Goal: Complete application form

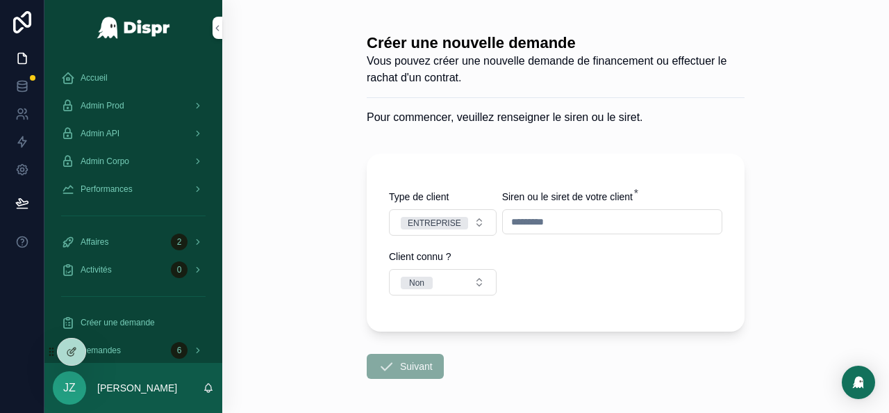
scroll to position [252, 0]
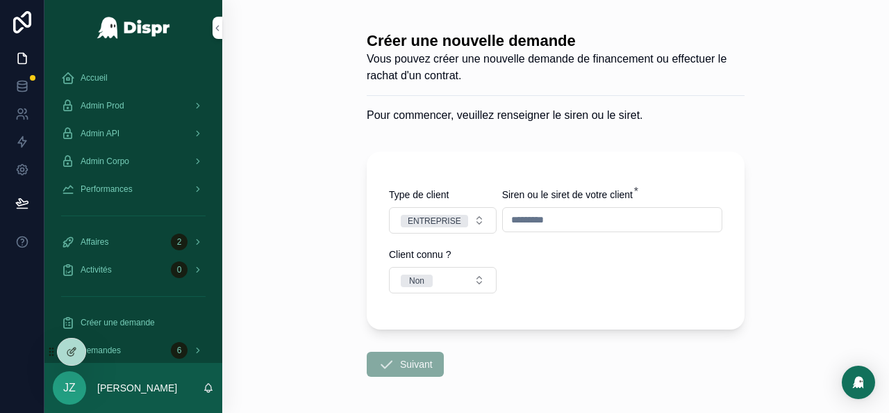
click at [550, 222] on input "scrollable content" at bounding box center [612, 219] width 219 height 19
click at [439, 288] on button "Non" at bounding box center [443, 280] width 108 height 26
click at [422, 357] on div "Oui" at bounding box center [437, 354] width 167 height 21
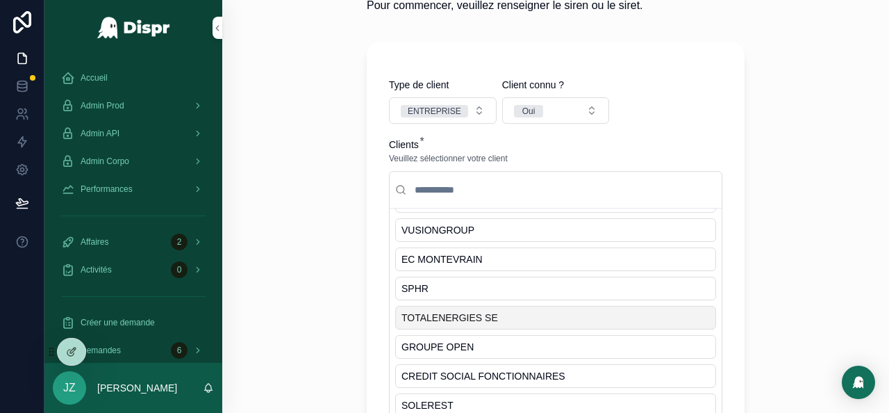
scroll to position [1256, 0]
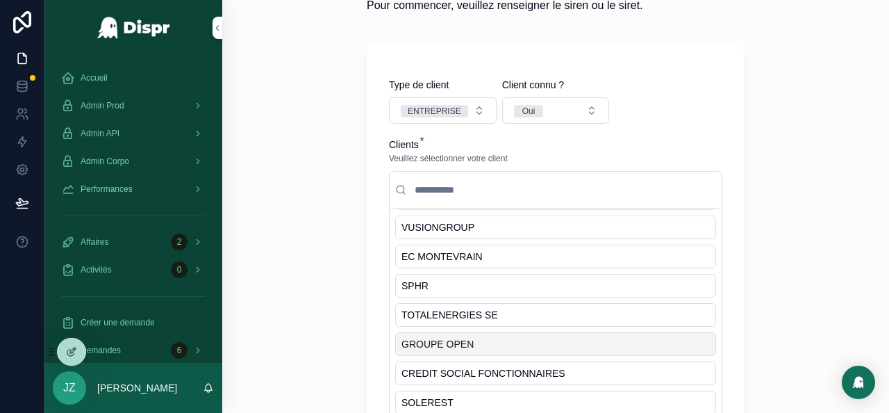
click at [464, 337] on span "GROUPE OPEN" at bounding box center [437, 344] width 72 height 14
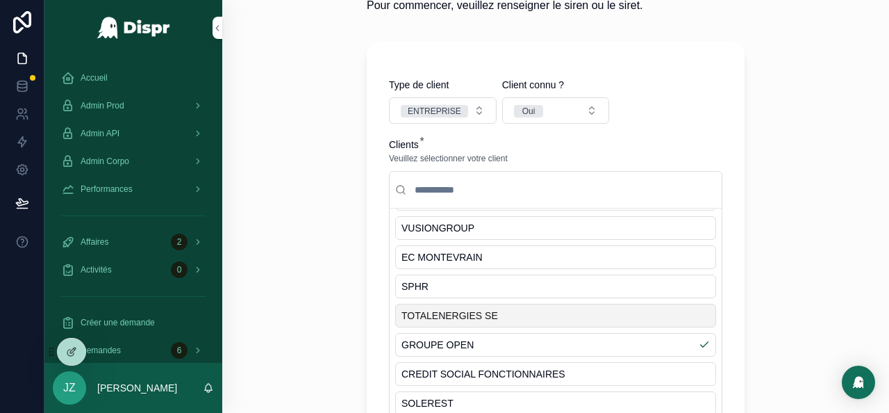
click at [272, 246] on div "Créer une nouvelle demande Vous pouvez créer une nouvelle demande de financemen…" at bounding box center [555, 206] width 667 height 413
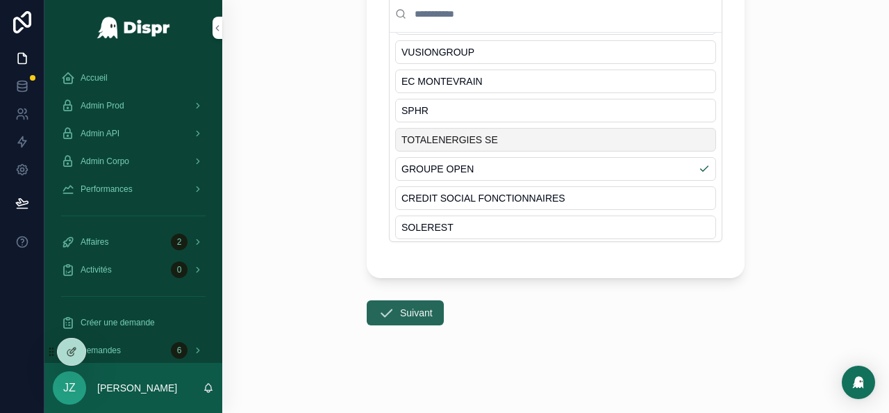
click at [413, 317] on button "Suivant" at bounding box center [405, 312] width 77 height 25
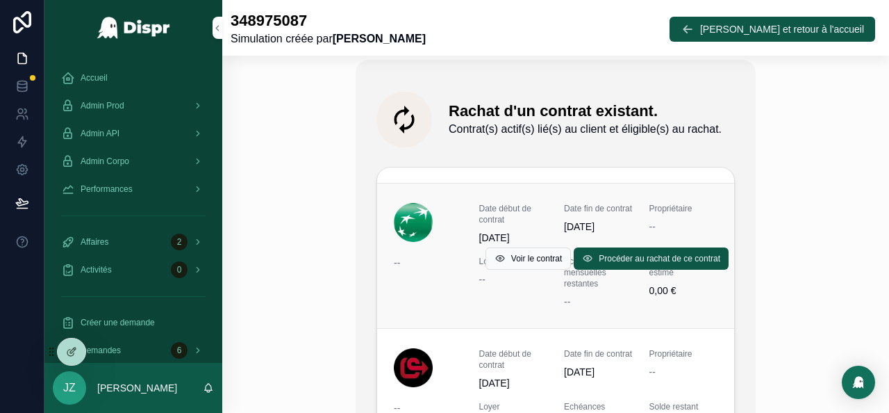
scroll to position [156, 0]
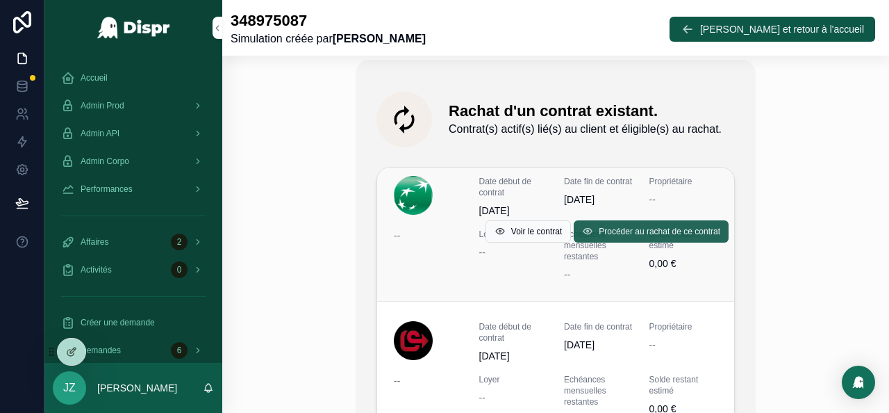
click at [657, 237] on span "Procéder au rachat de ce contrat" at bounding box center [660, 231] width 122 height 11
